Goal: Transaction & Acquisition: Register for event/course

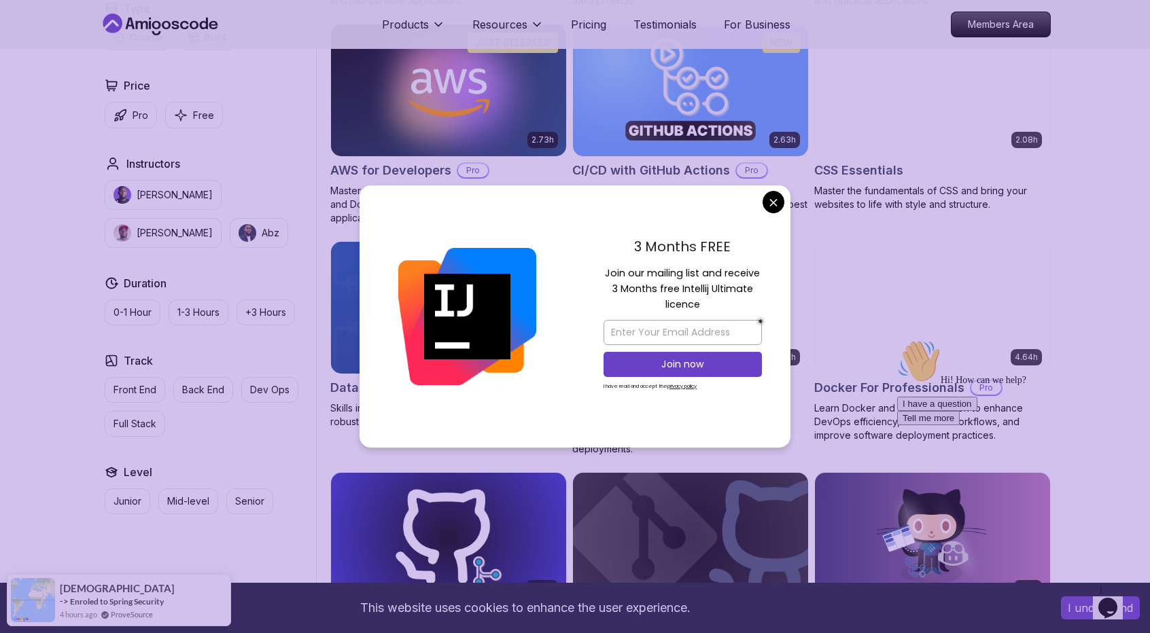
scroll to position [1078, 0]
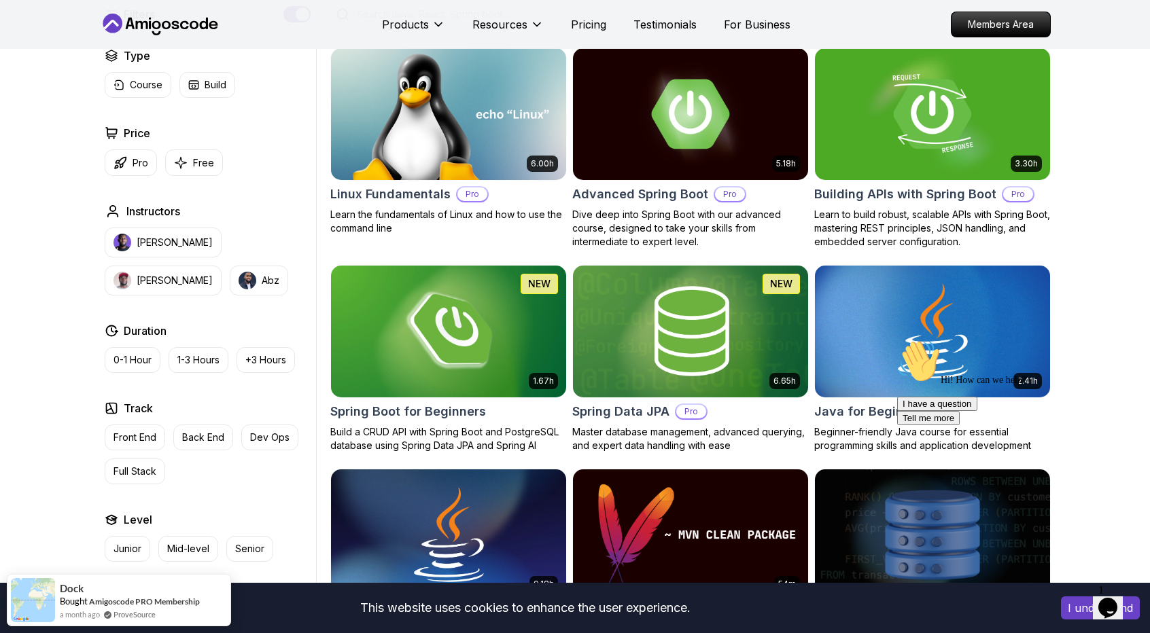
scroll to position [404, 0]
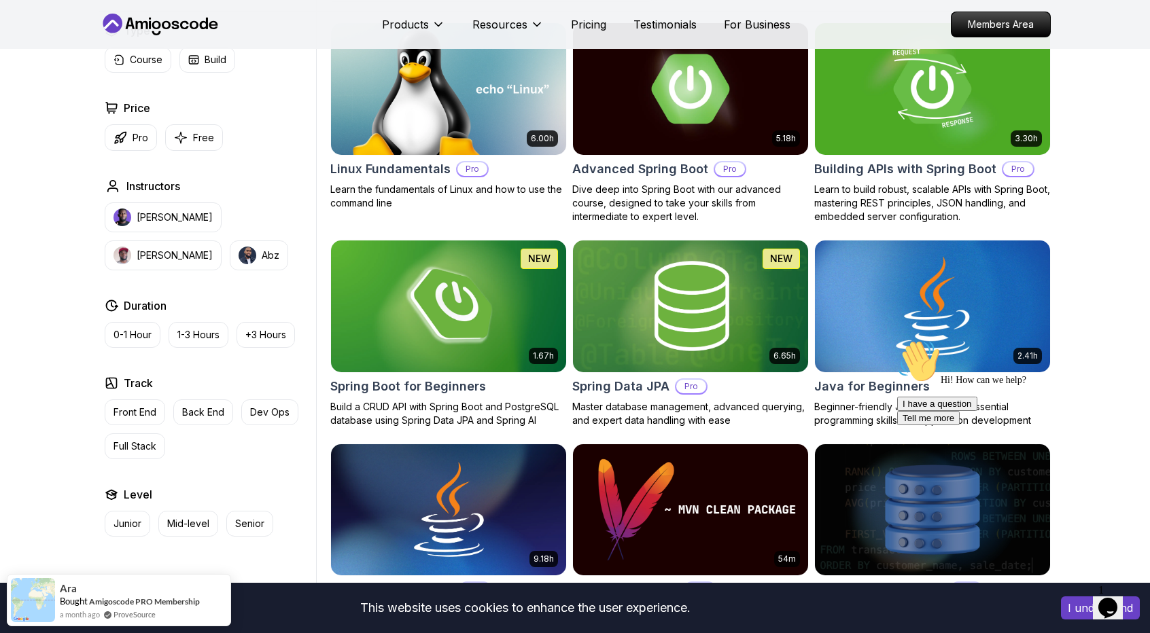
click at [920, 311] on img at bounding box center [932, 306] width 247 height 138
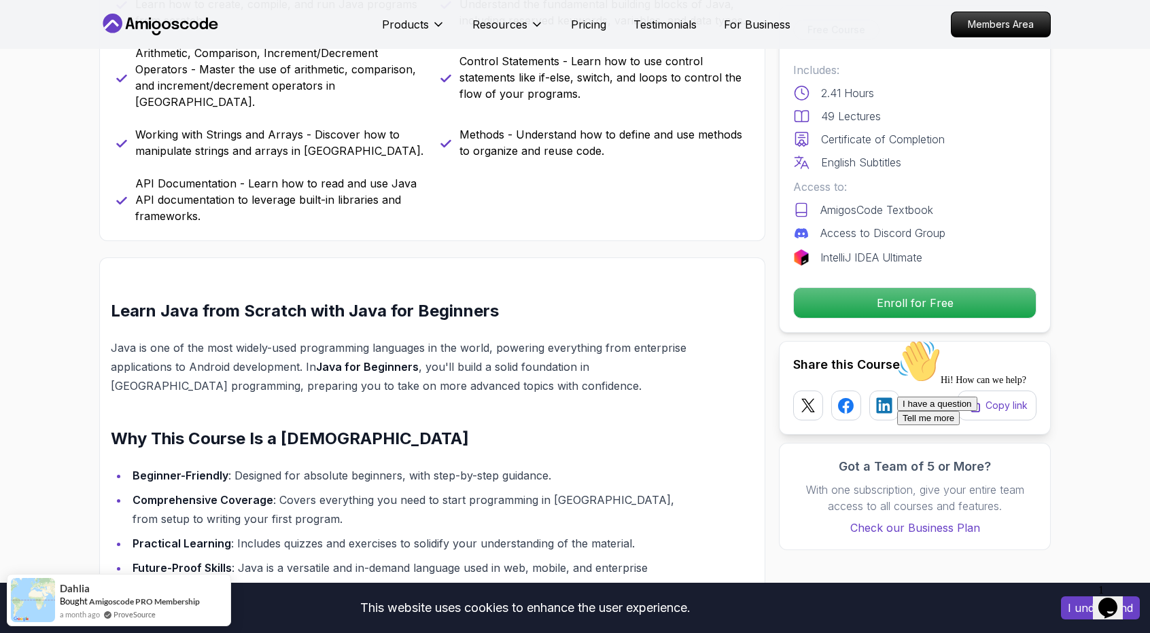
scroll to position [1230, 0]
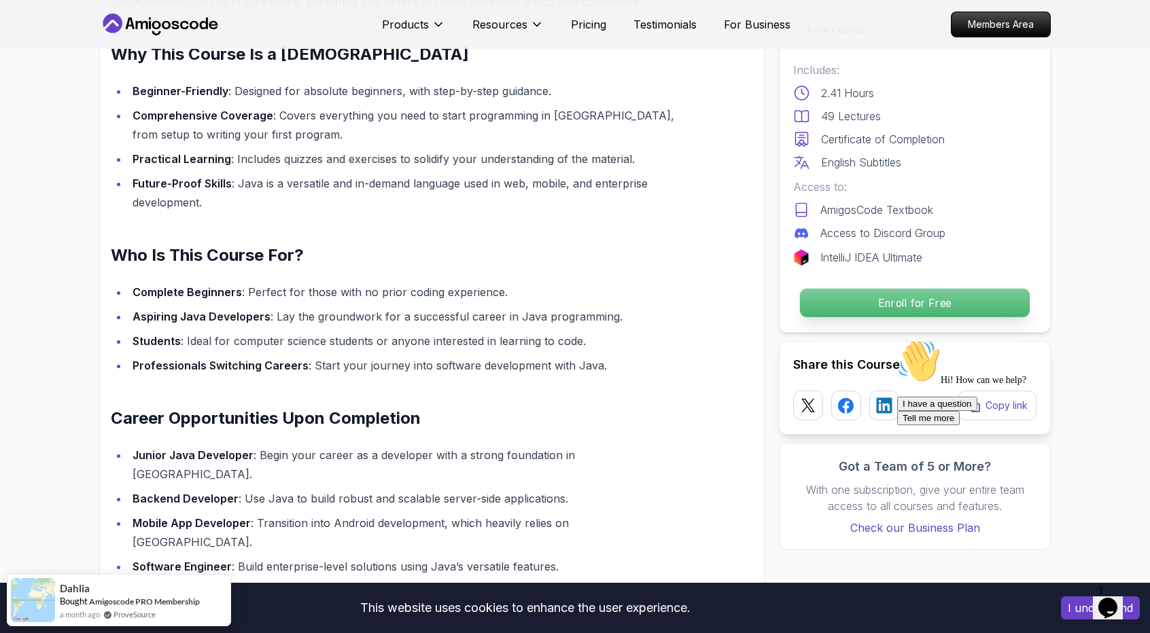
click at [939, 305] on p "Enroll for Free" at bounding box center [915, 303] width 230 height 29
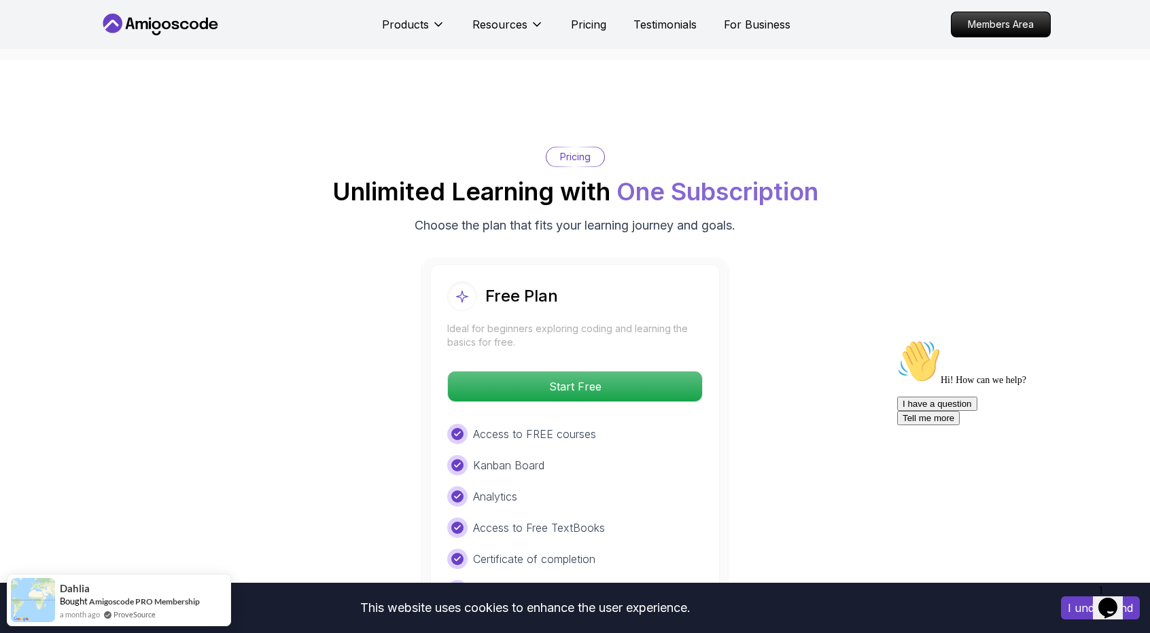
scroll to position [2608, 0]
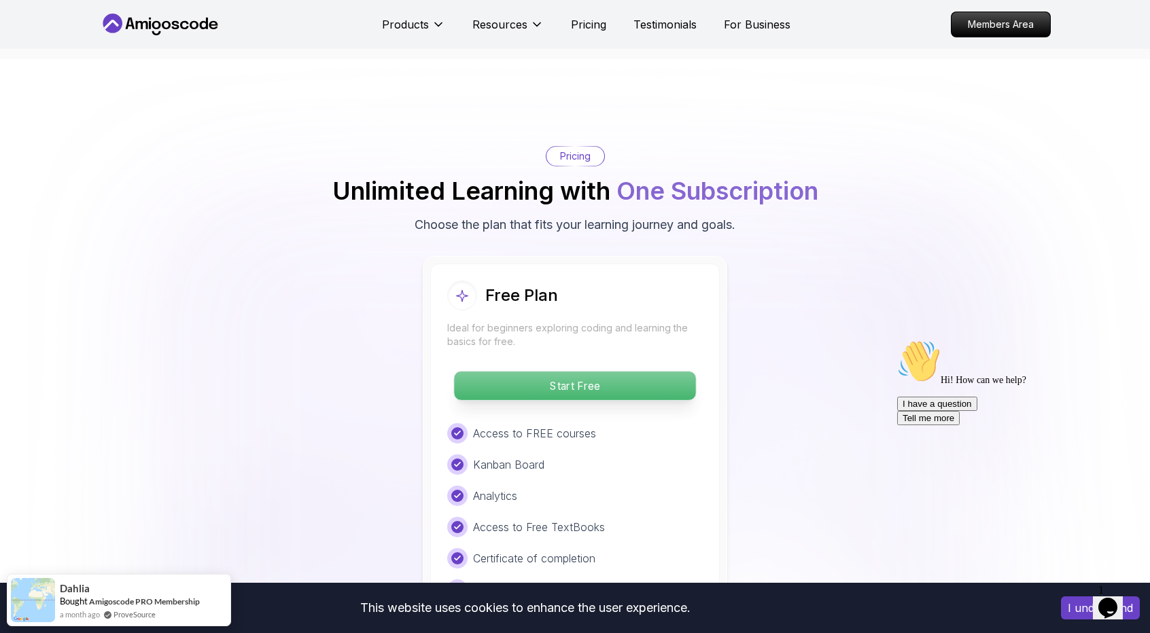
click at [552, 372] on p "Start Free" at bounding box center [574, 386] width 241 height 29
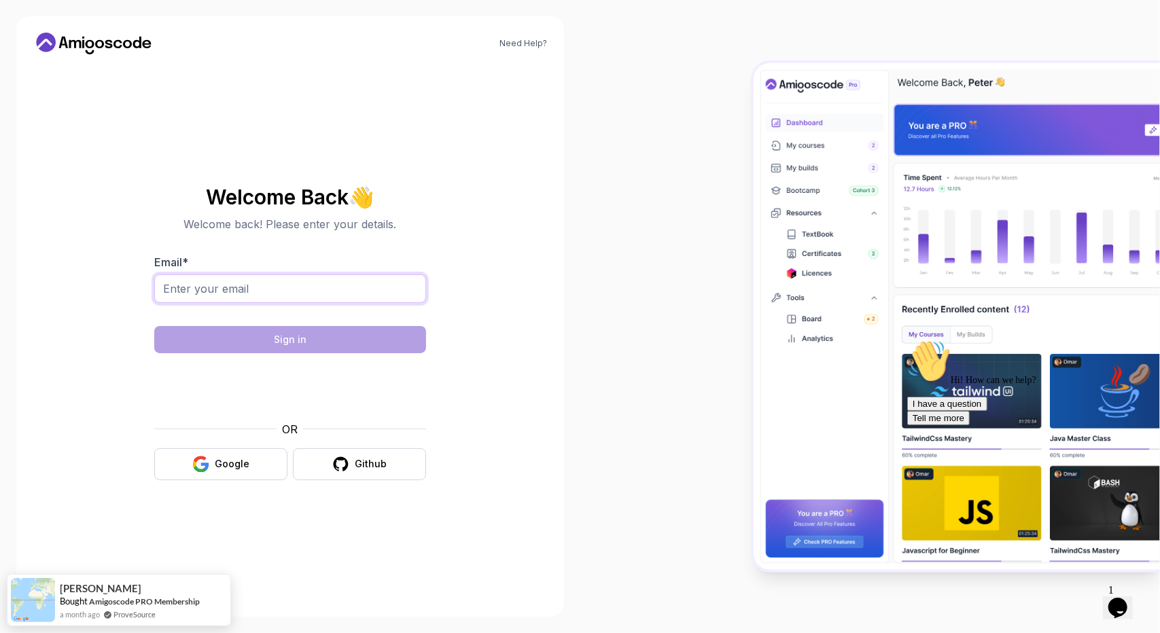
click at [383, 291] on input "Email *" at bounding box center [290, 289] width 272 height 29
click at [268, 299] on input "Email *" at bounding box center [290, 289] width 272 height 29
click at [205, 288] on input "Email *" at bounding box center [290, 289] width 272 height 29
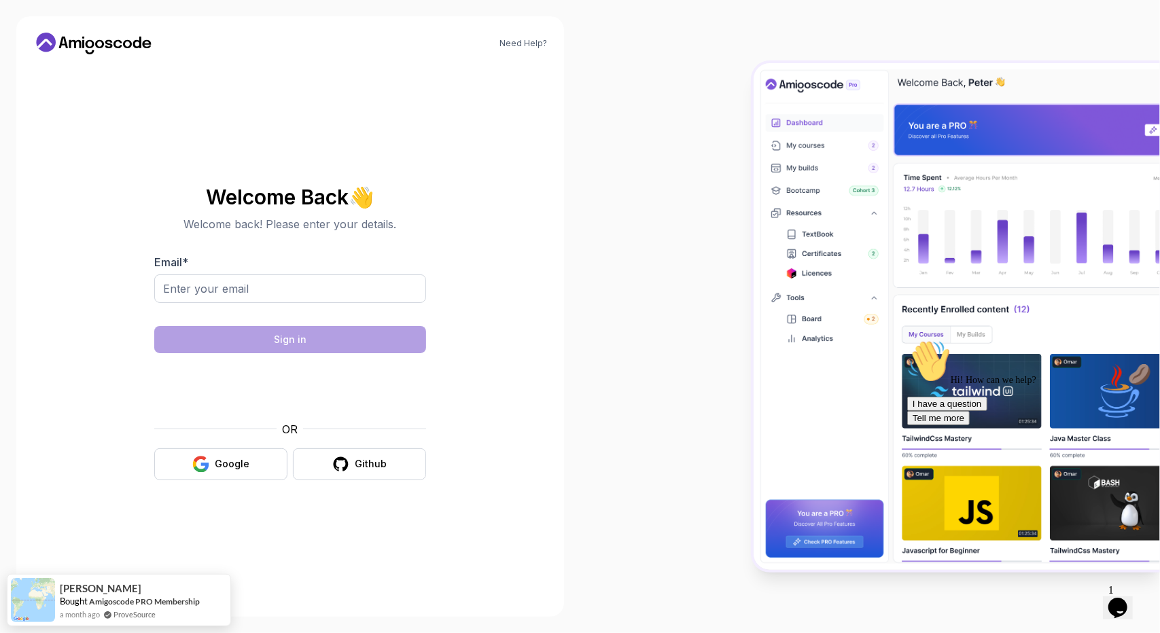
click at [230, 228] on p "Welcome back! Please enter your details." at bounding box center [290, 224] width 272 height 16
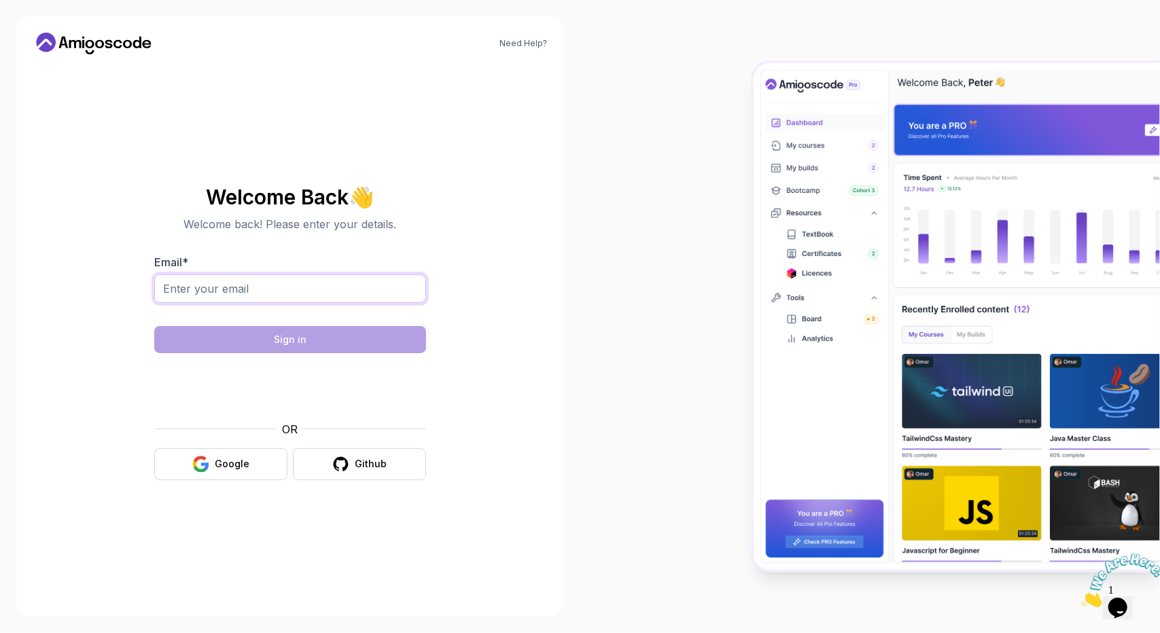
click at [193, 283] on input "Email *" at bounding box center [290, 289] width 272 height 29
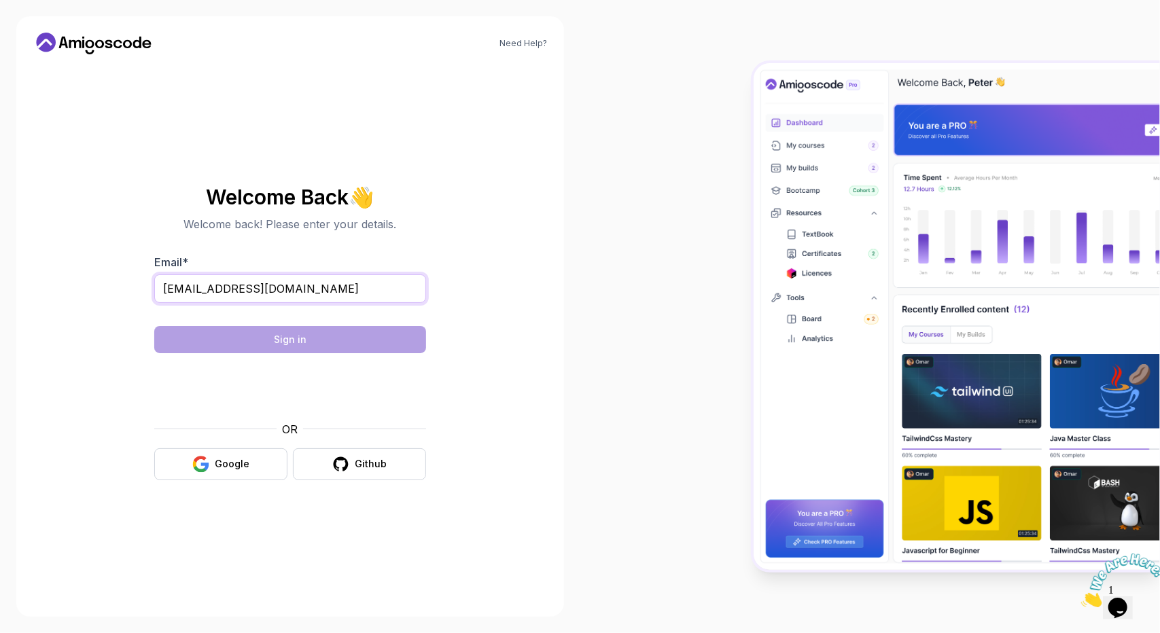
type input "pratheepk7@gmail.com"
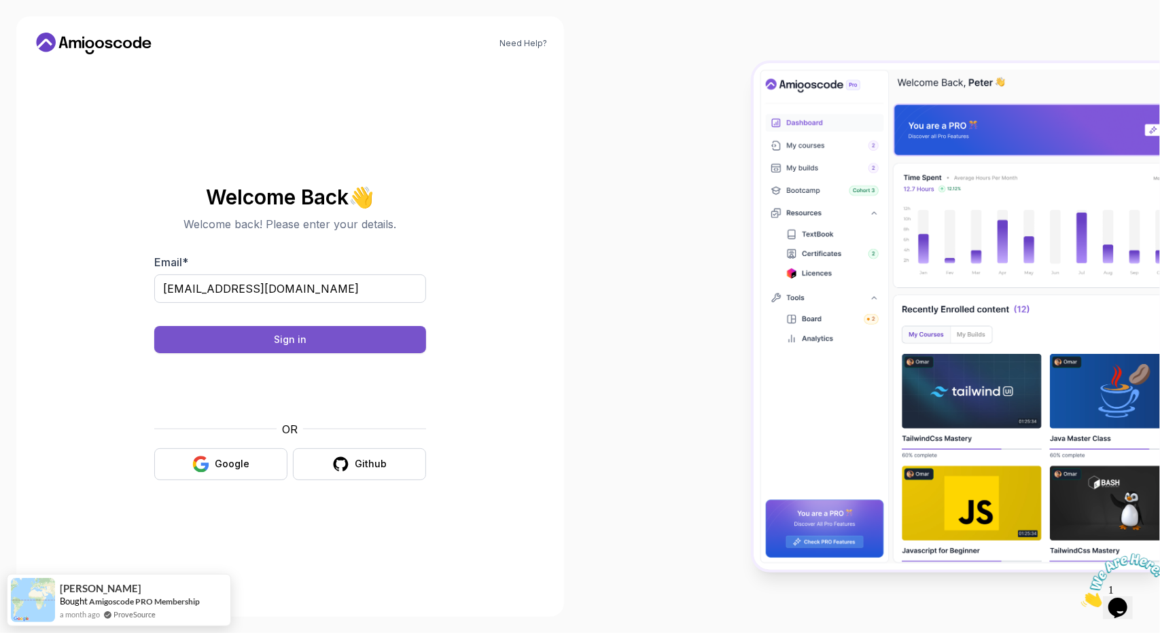
click at [302, 343] on div "Sign in" at bounding box center [290, 340] width 33 height 14
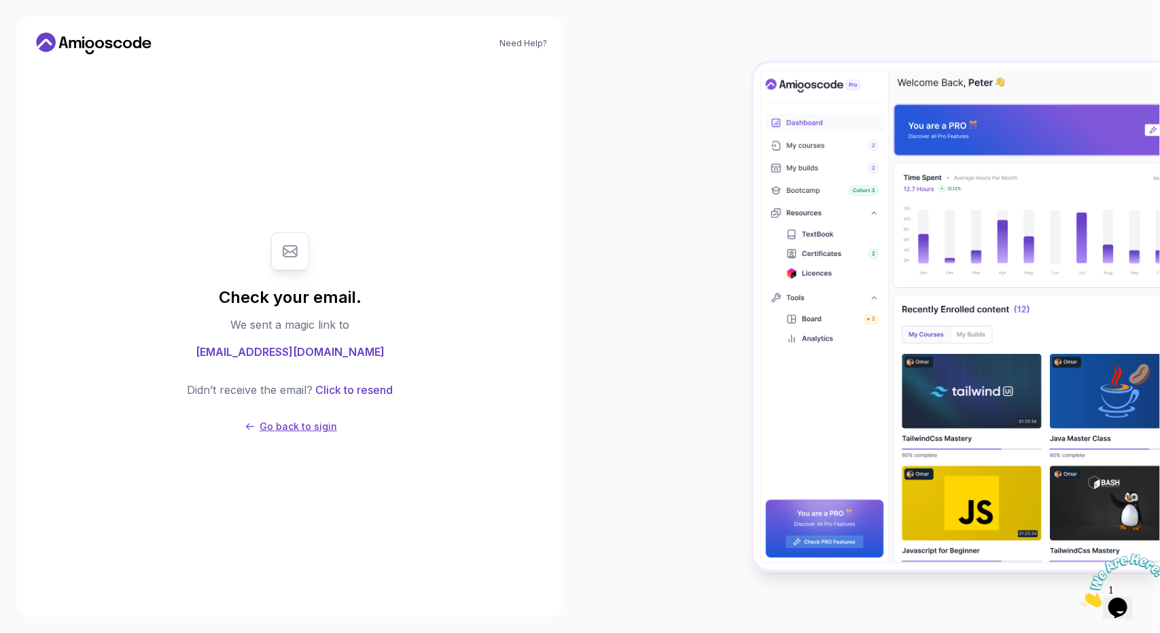
click at [285, 425] on p "Go back to sigin" at bounding box center [298, 427] width 77 height 14
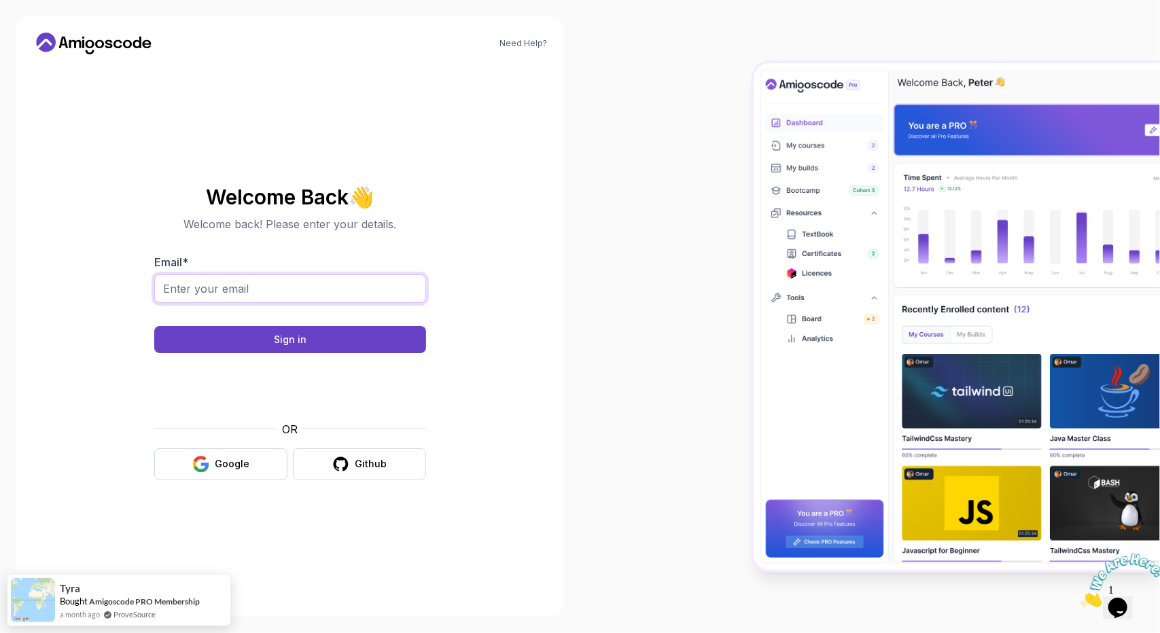
click at [228, 297] on input "Email *" at bounding box center [290, 289] width 272 height 29
type input "pratheepk7@gmail.com"
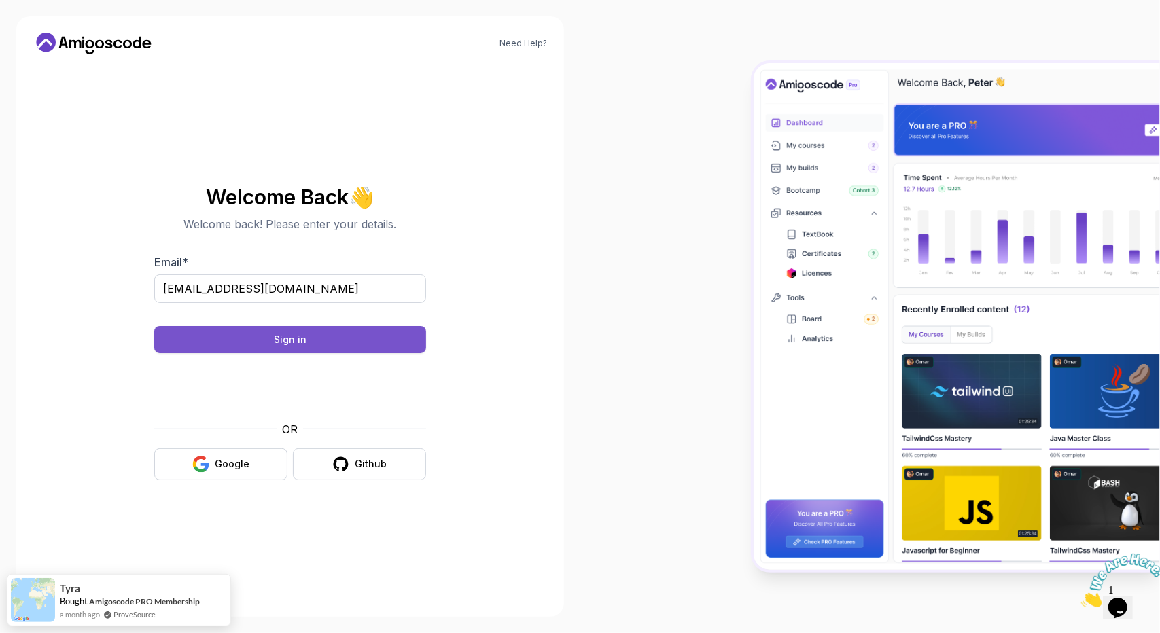
click at [283, 337] on div "Sign in" at bounding box center [290, 340] width 33 height 14
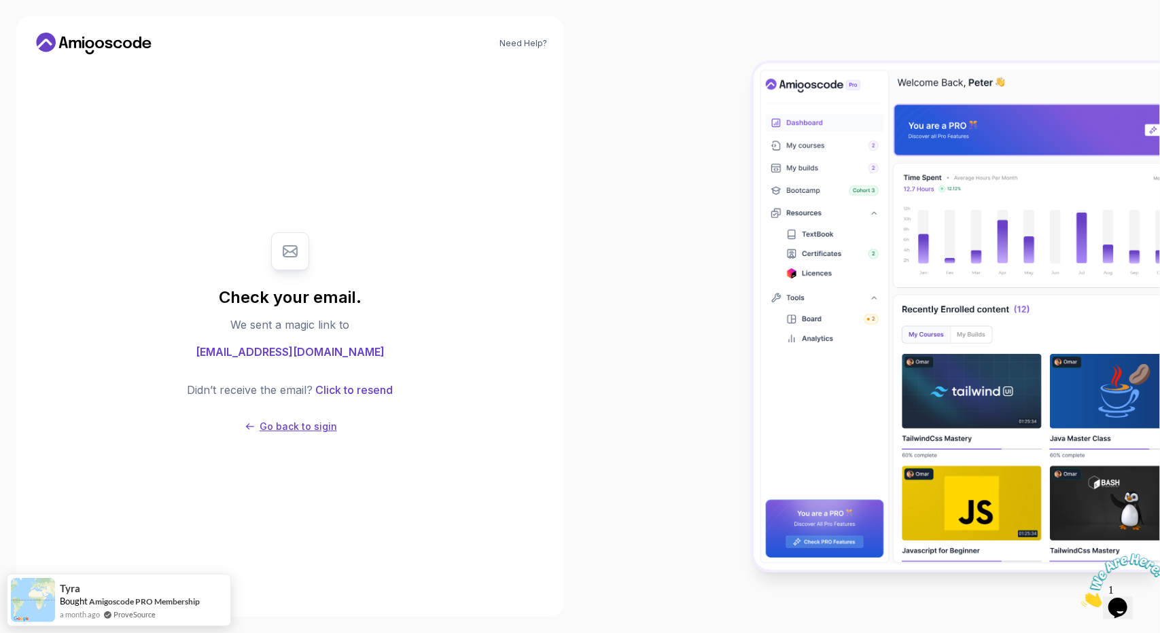
click at [254, 425] on icon at bounding box center [250, 426] width 8 height 7
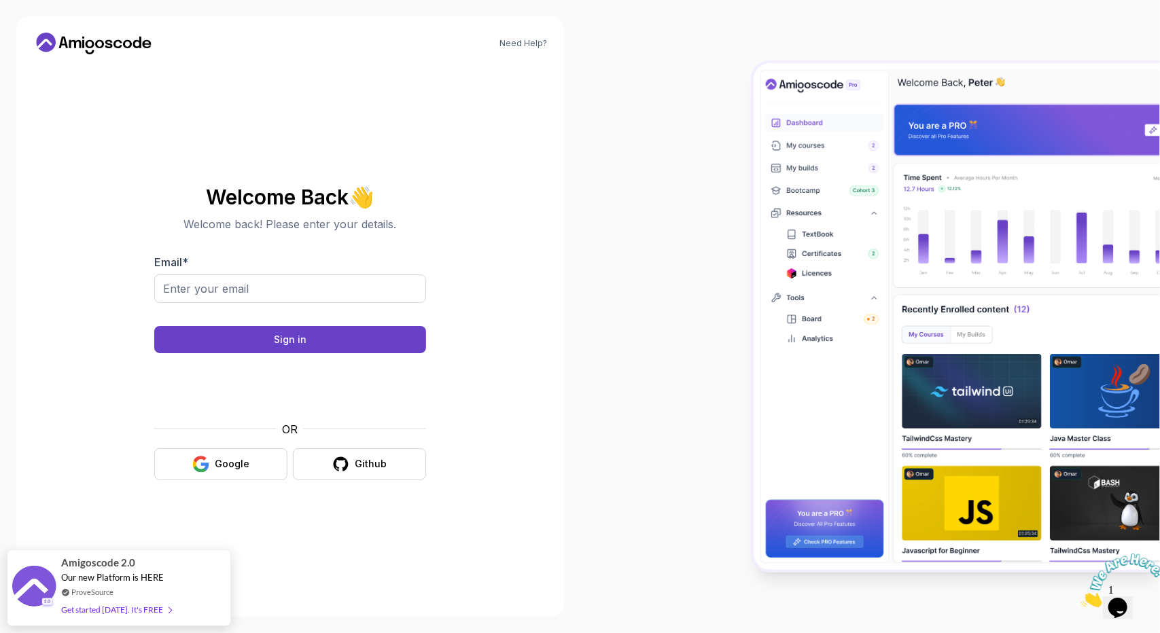
click at [63, 43] on icon at bounding box center [94, 44] width 122 height 22
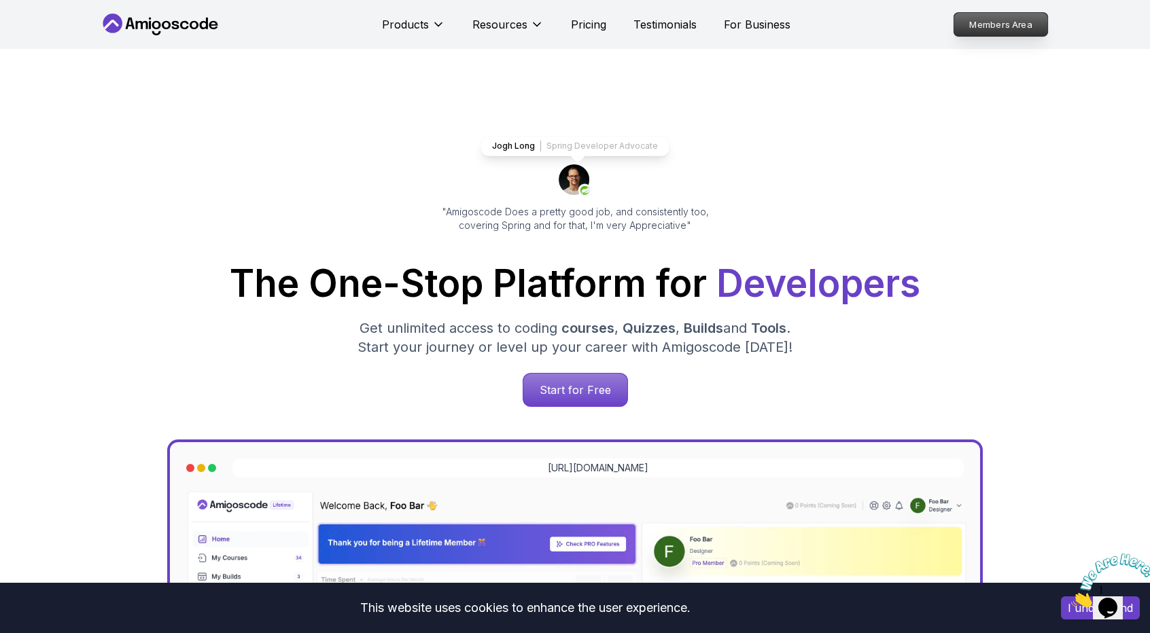
click at [1000, 33] on p "Members Area" at bounding box center [1001, 24] width 94 height 23
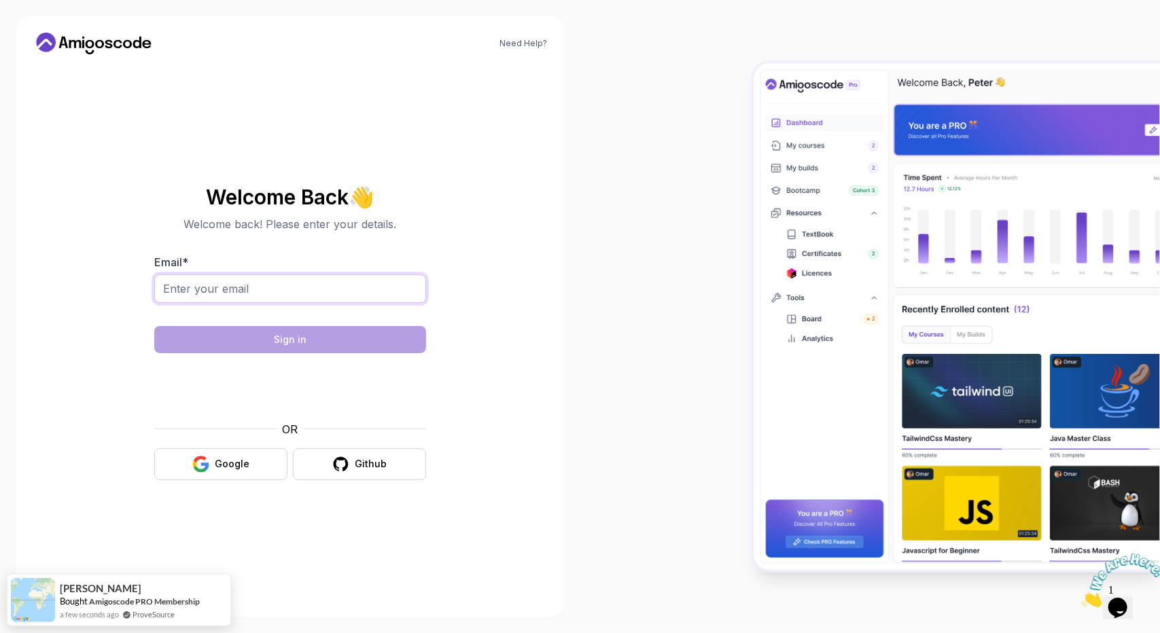
click at [291, 290] on input "Email *" at bounding box center [290, 289] width 272 height 29
type input "pratheepk7@gmail.com"
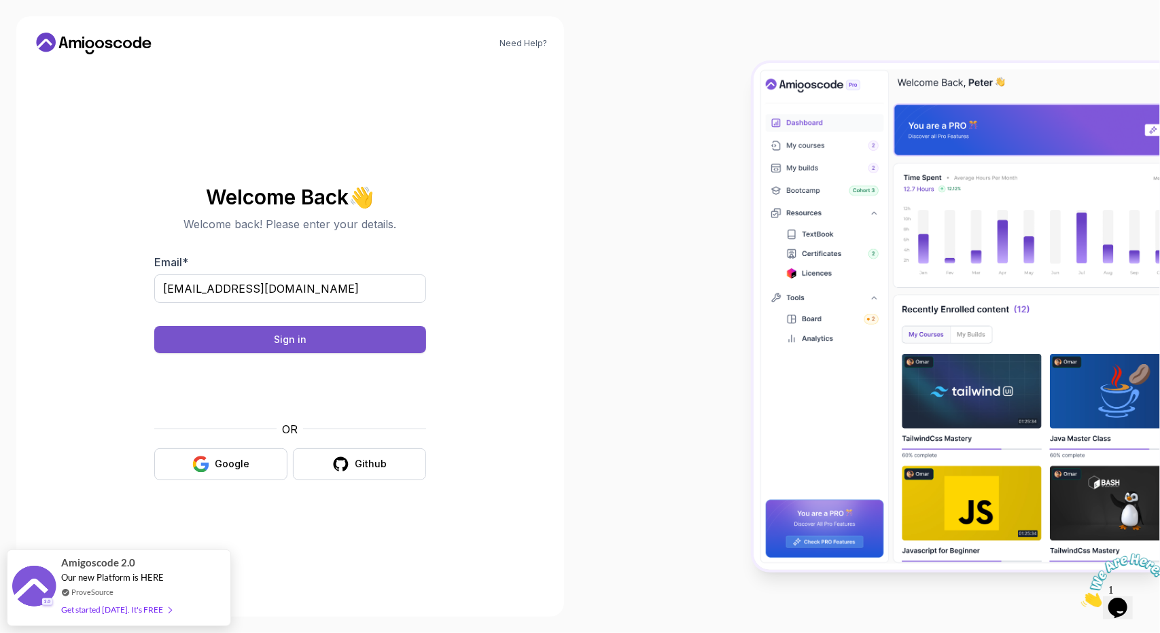
click at [351, 334] on button "Sign in" at bounding box center [290, 339] width 272 height 27
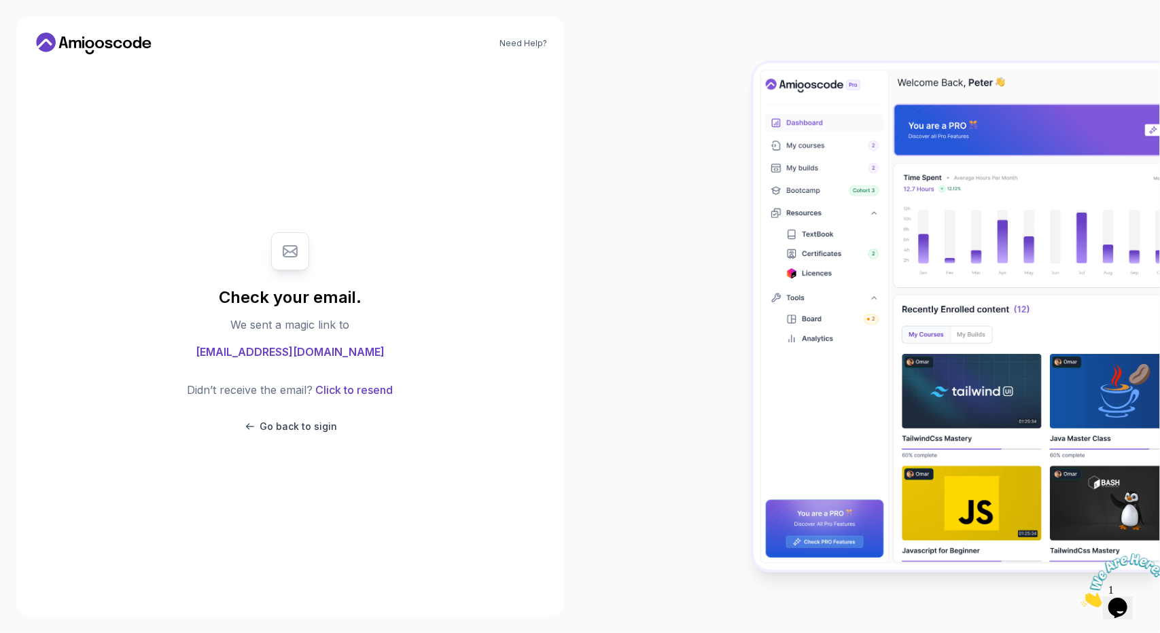
click at [288, 253] on icon at bounding box center [290, 251] width 16 height 16
